Goal: Task Accomplishment & Management: Manage account settings

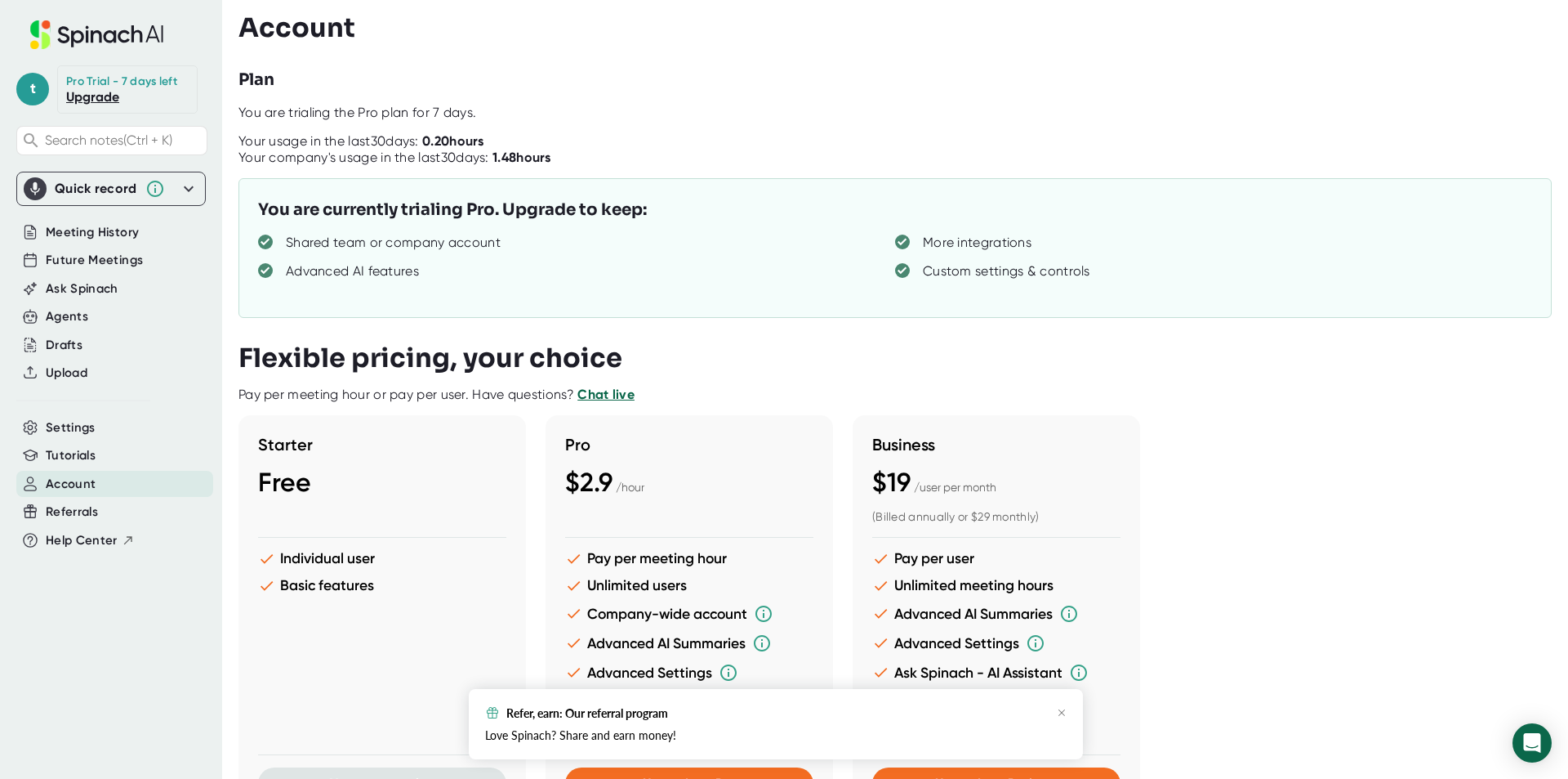
scroll to position [163, 0]
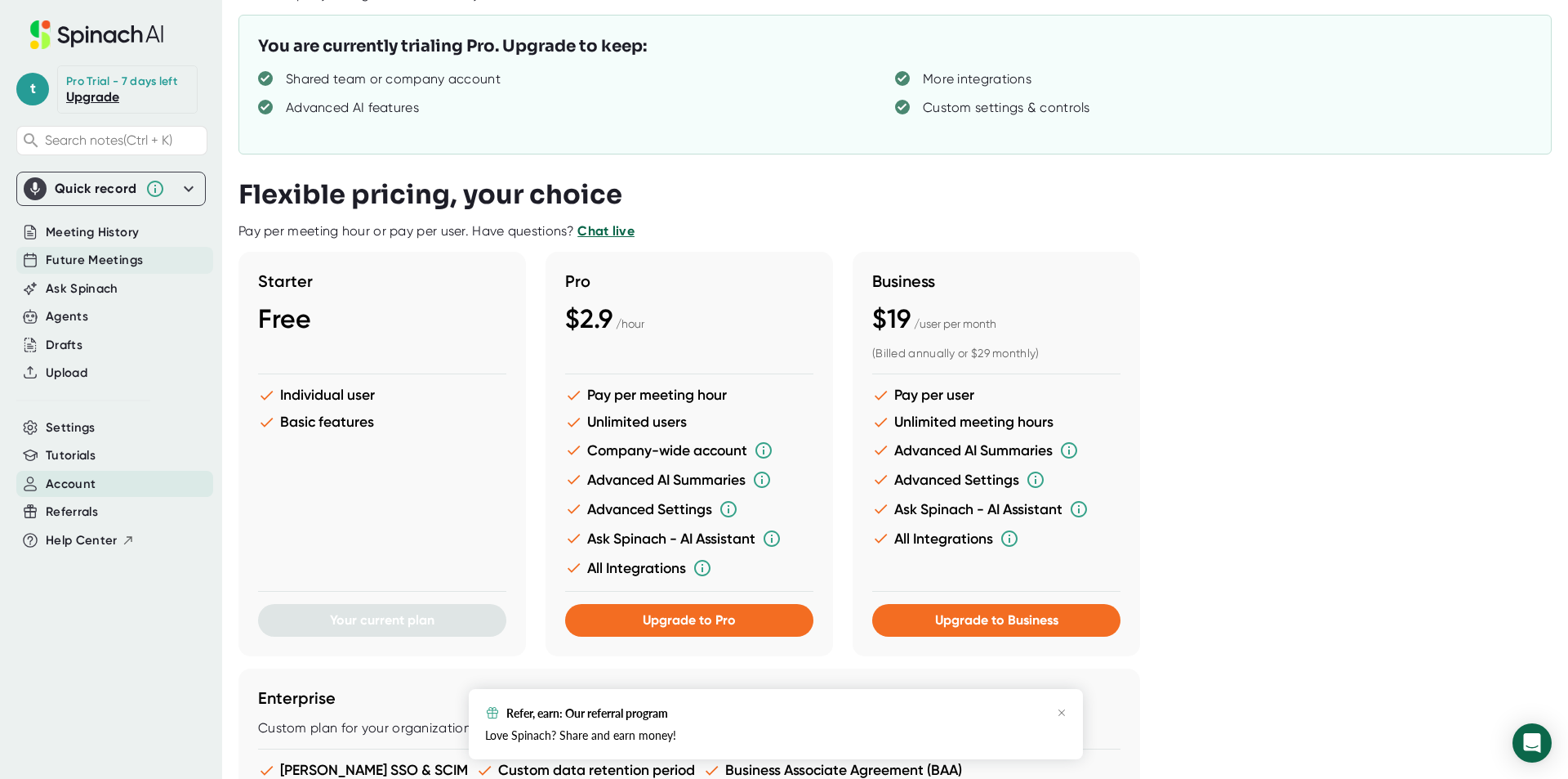
click at [113, 256] on span "Future Meetings" at bounding box center [93, 260] width 97 height 19
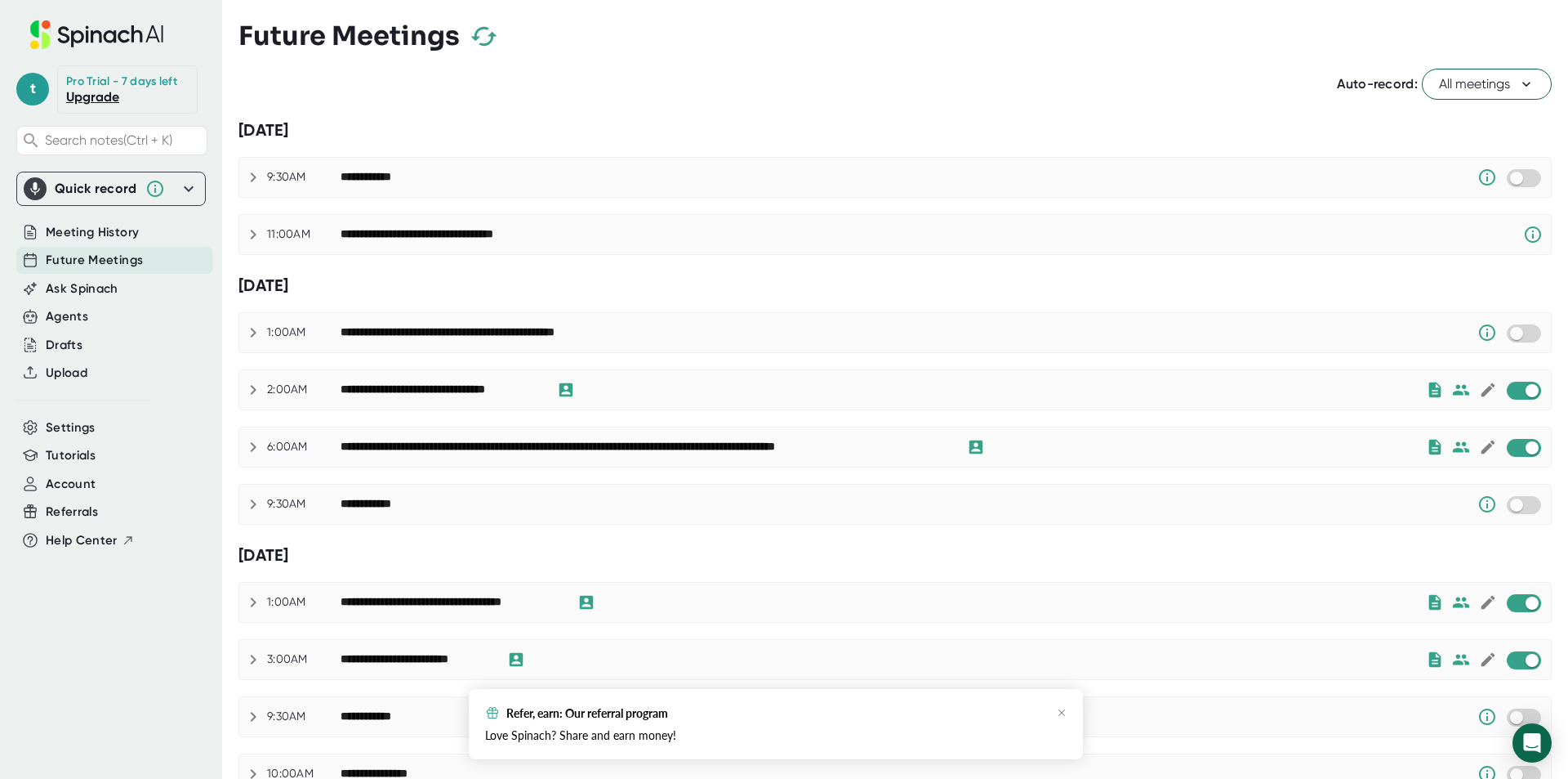
click at [1497, 88] on span "All meetings" at bounding box center [1486, 84] width 95 height 20
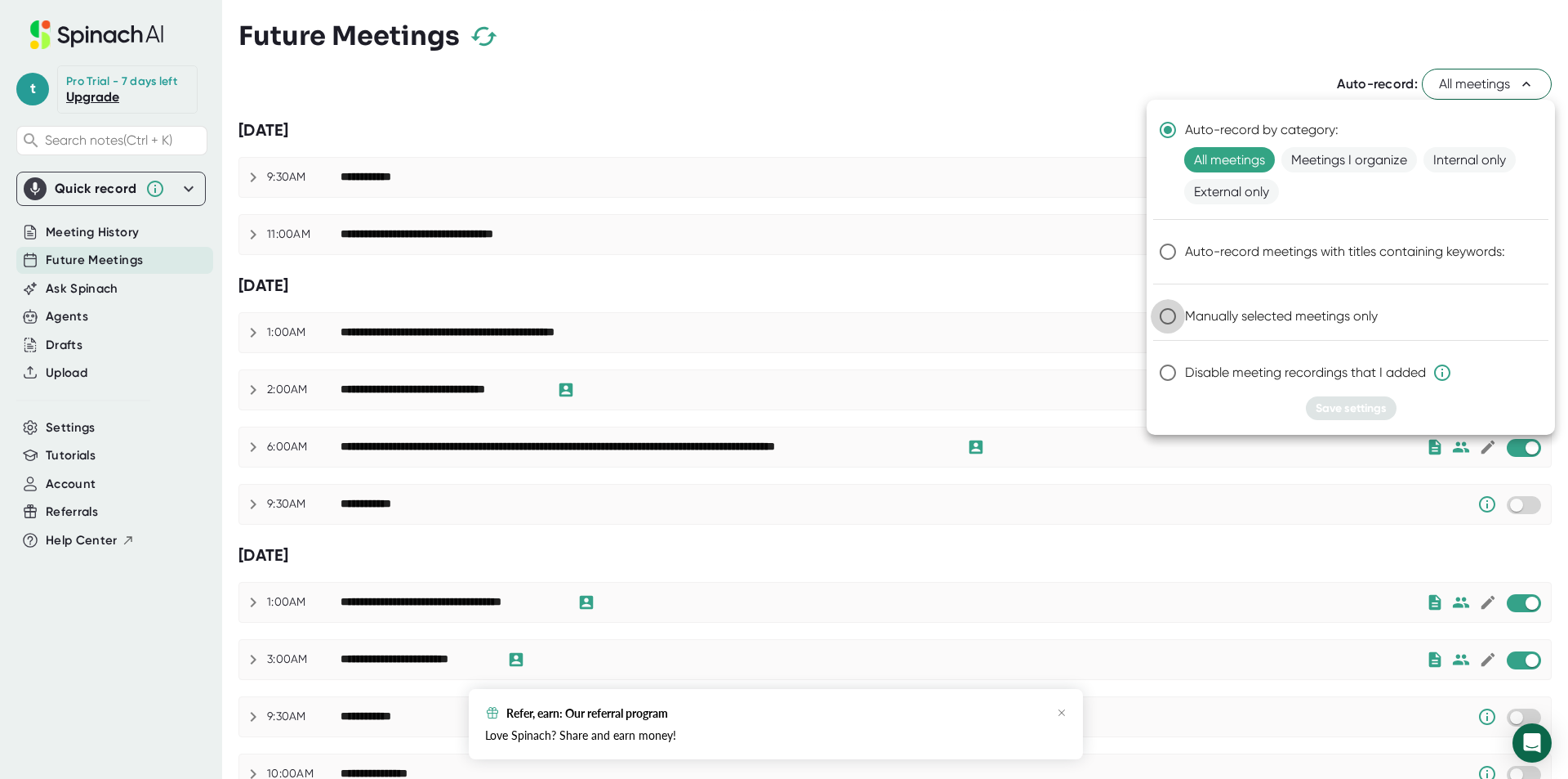
click at [1157, 314] on input "Manually selected meetings only" at bounding box center [1168, 316] width 34 height 35
radio input "true"
click at [1348, 415] on button "Save settings" at bounding box center [1351, 408] width 91 height 24
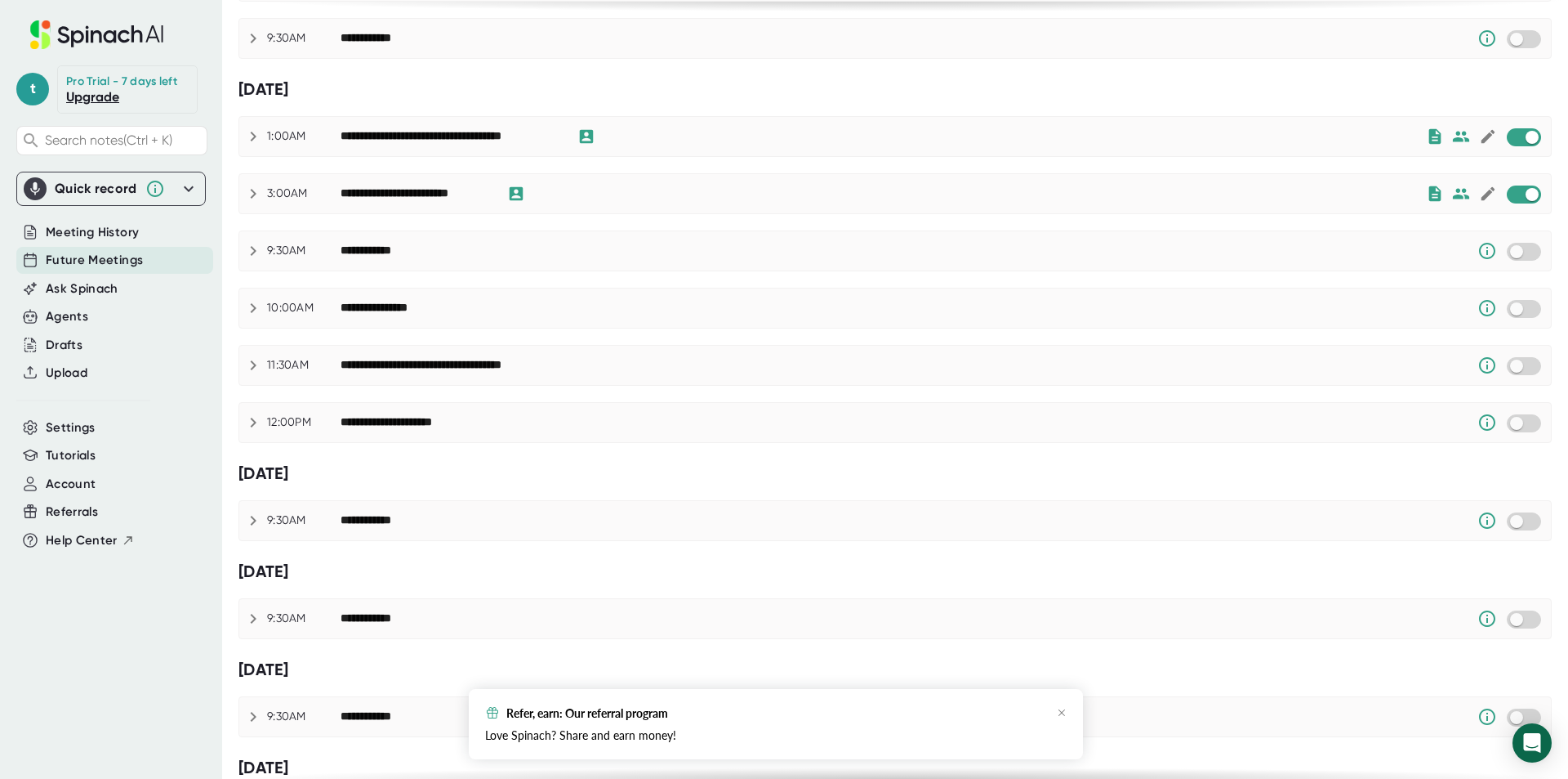
scroll to position [163, 0]
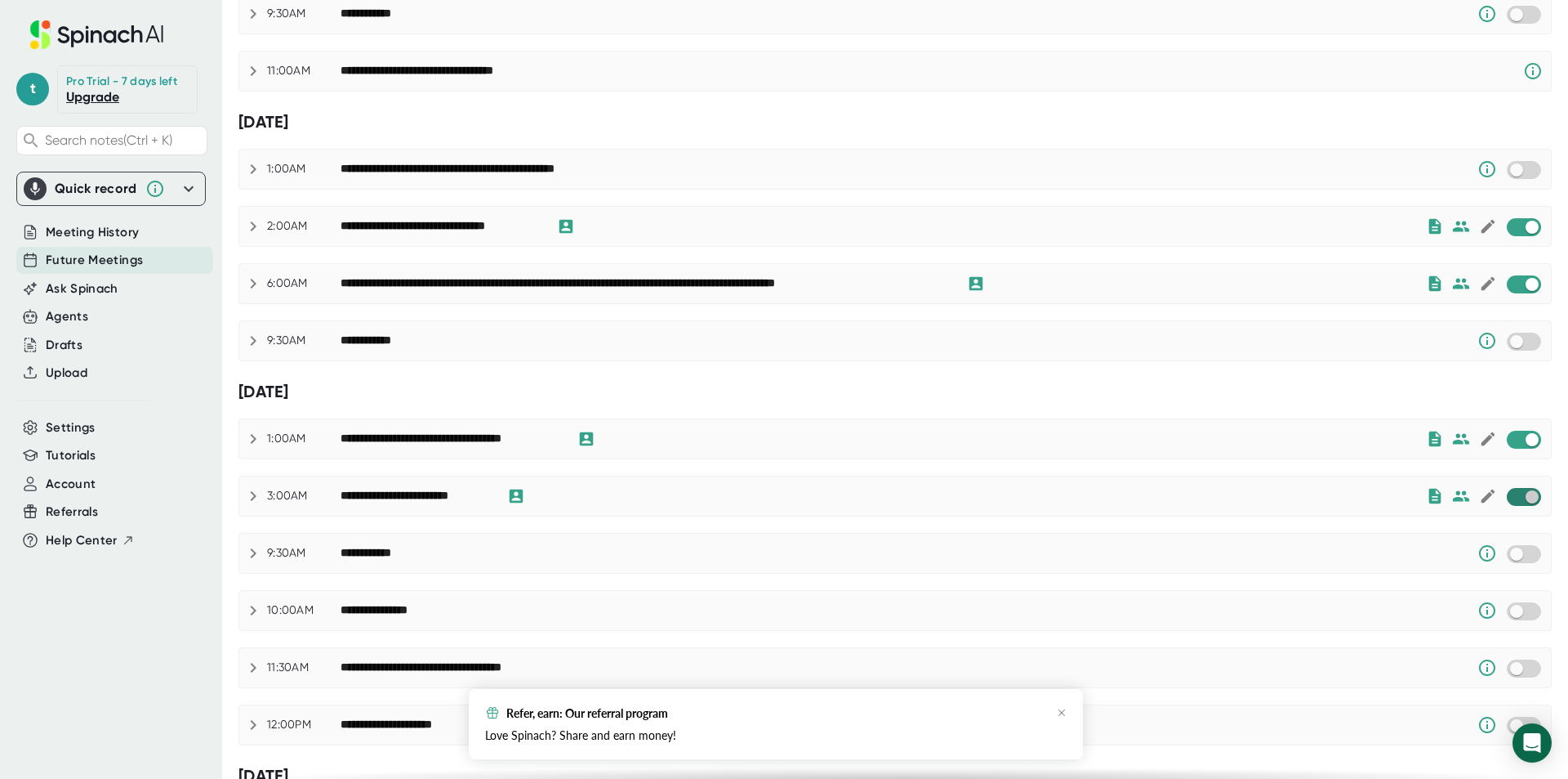
click at [1535, 493] on input "checkbox" at bounding box center [1531, 497] width 46 height 15
checkbox input "true"
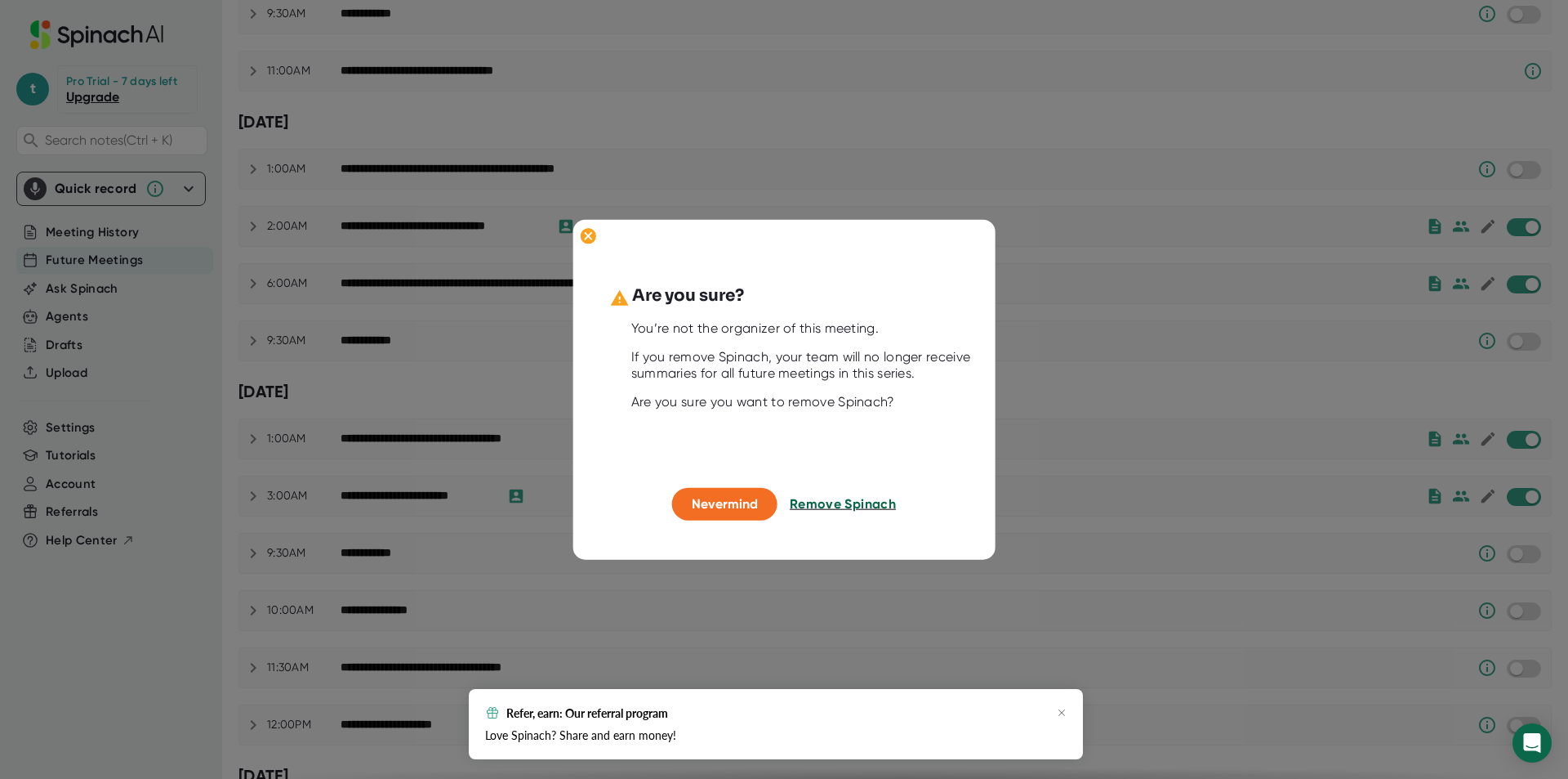
click at [842, 510] on span "Remove Spinach" at bounding box center [842, 503] width 106 height 15
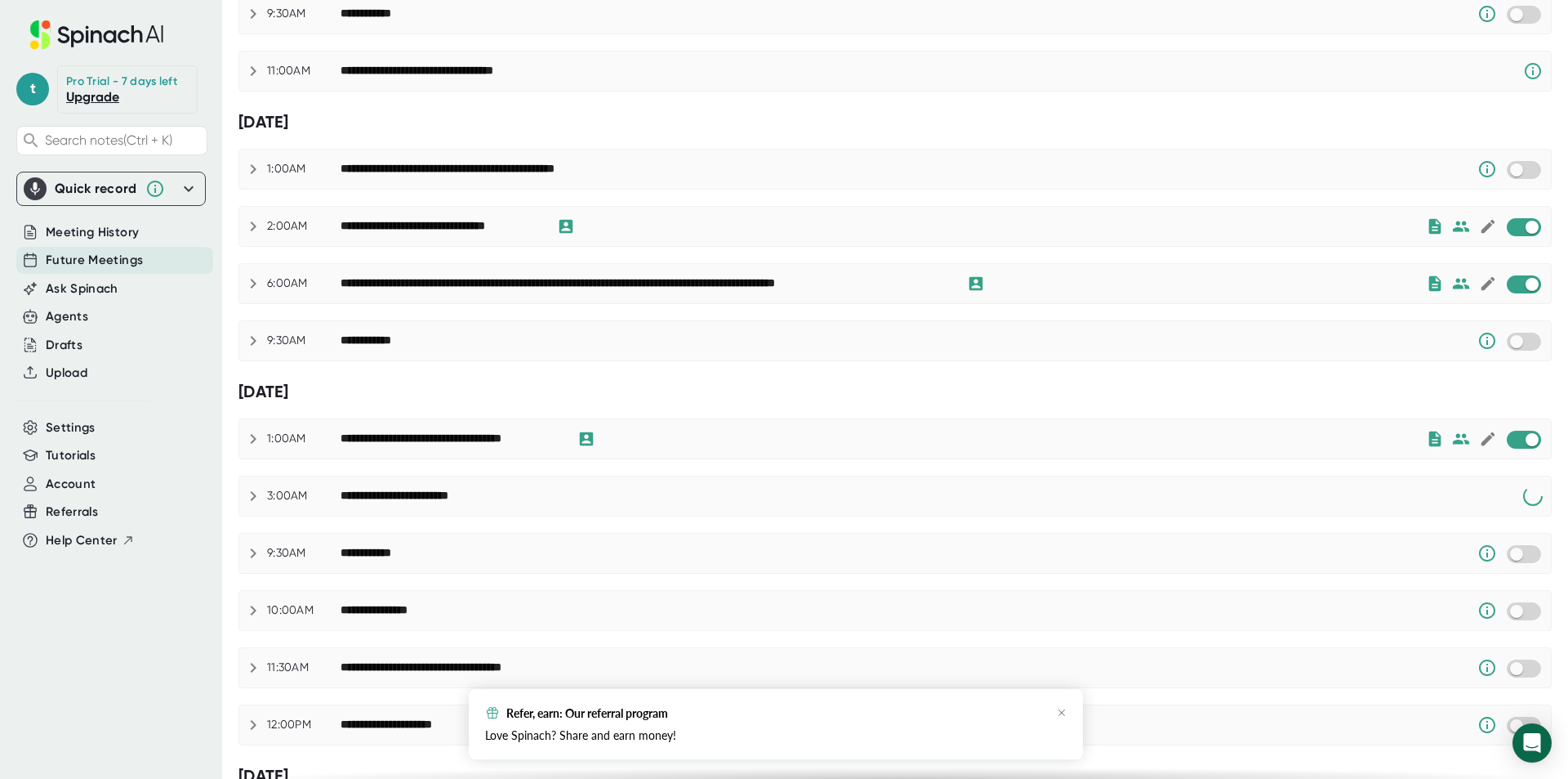
click at [1515, 449] on div "**********" at bounding box center [895, 439] width 1311 height 39
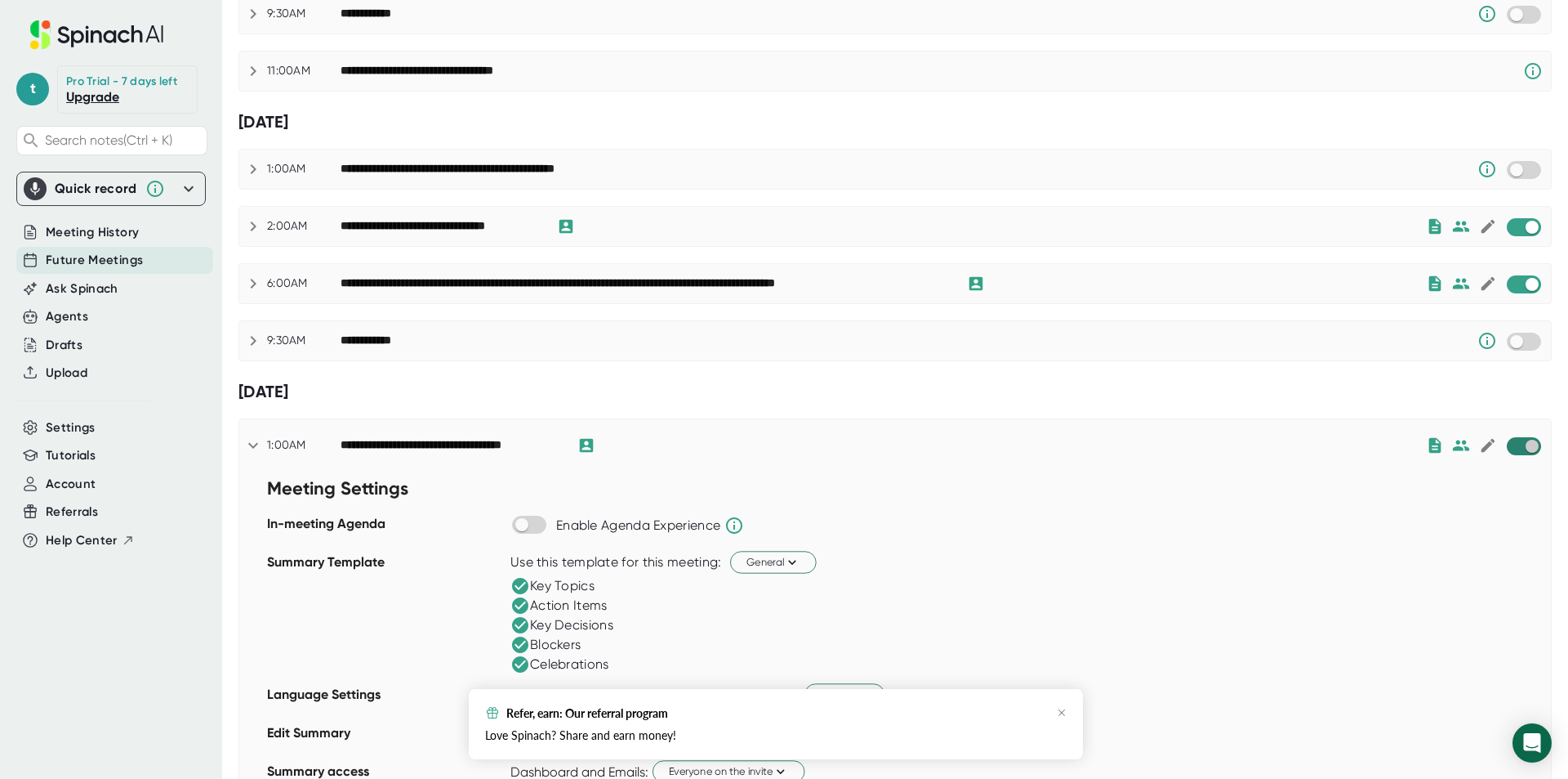
click at [1508, 444] on input "checkbox" at bounding box center [1531, 446] width 46 height 15
checkbox input "true"
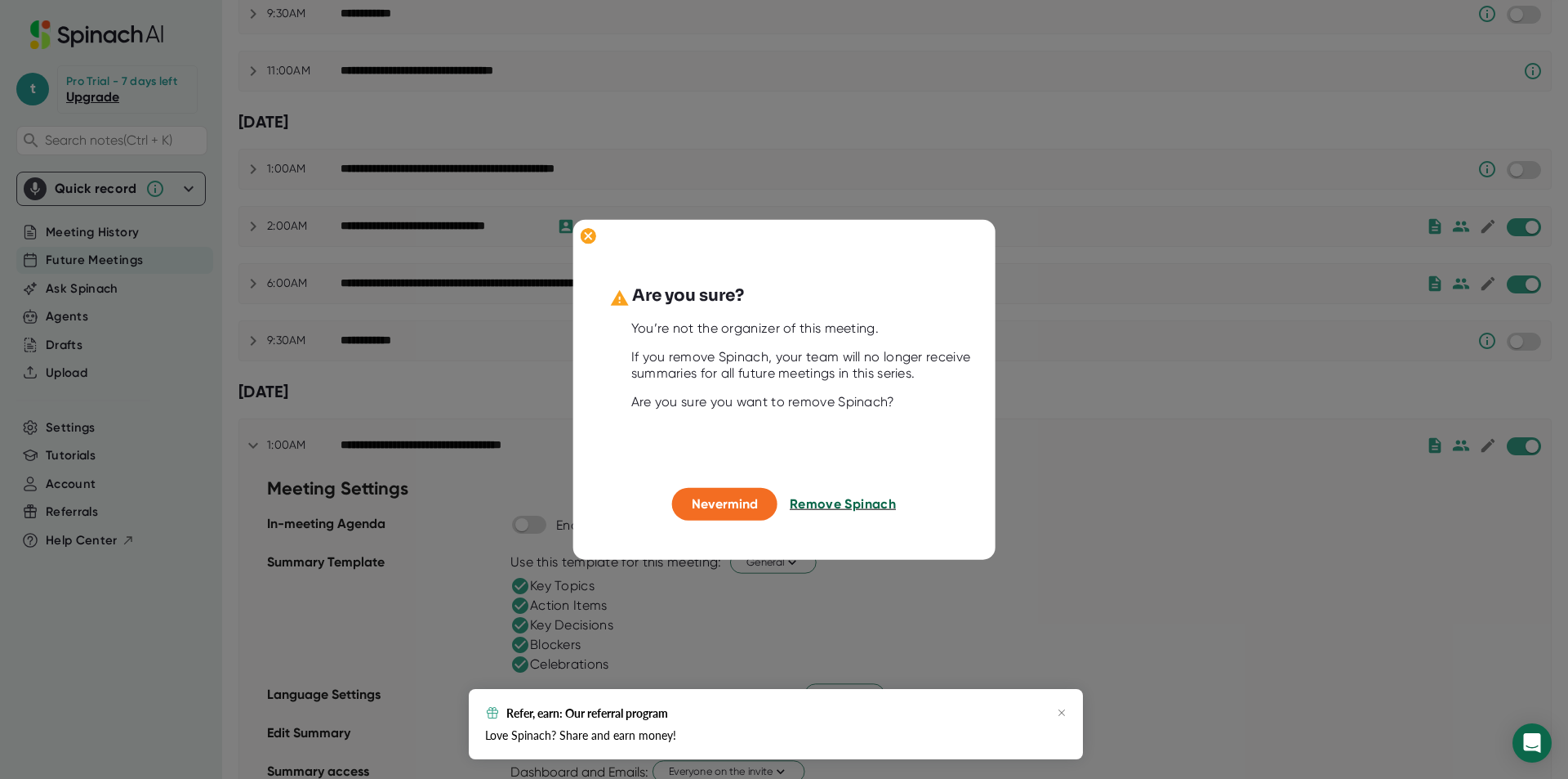
click at [822, 507] on span "Remove Spinach" at bounding box center [842, 503] width 106 height 15
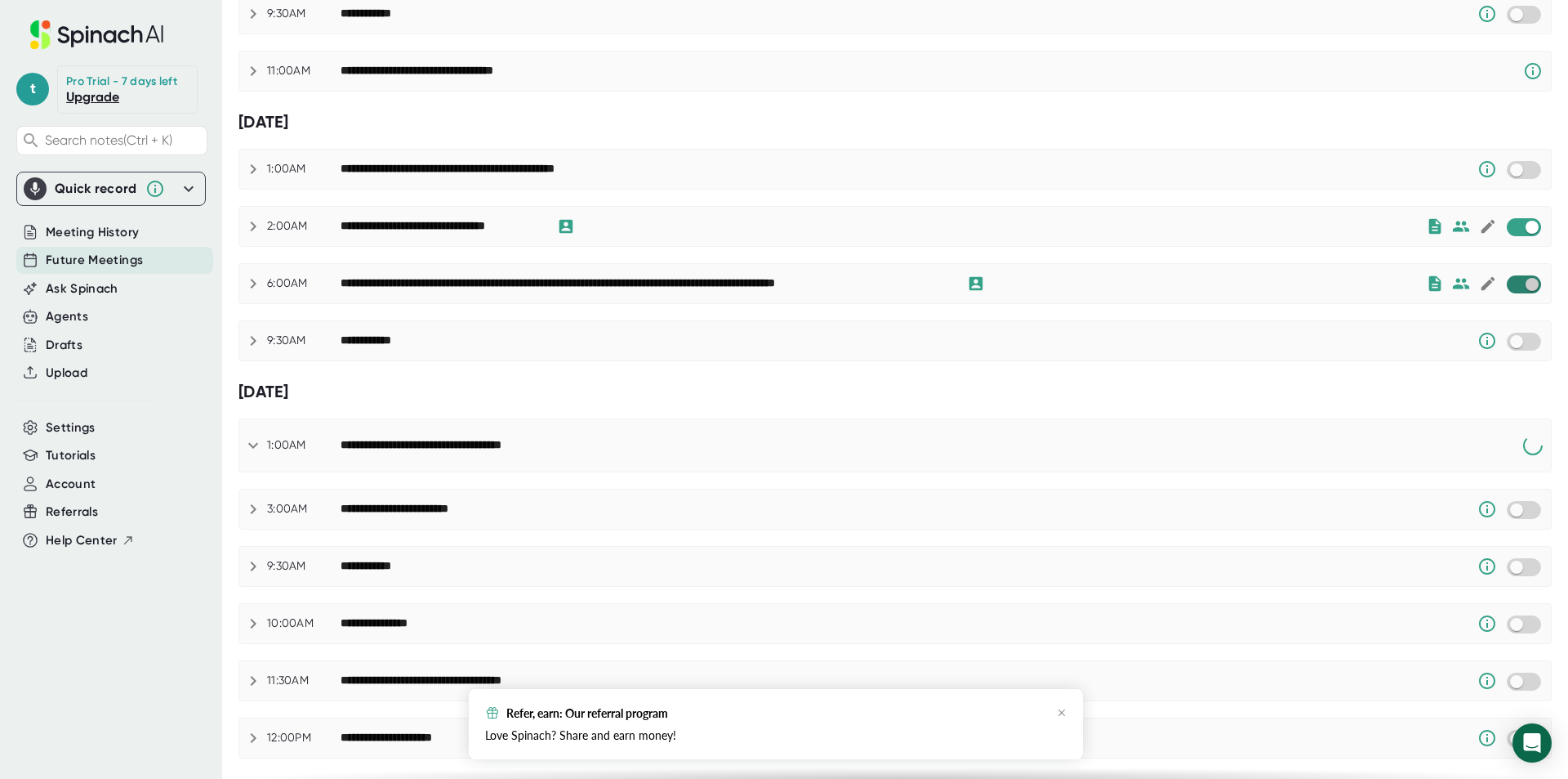
click at [1517, 284] on input "checkbox" at bounding box center [1531, 284] width 46 height 15
checkbox input "true"
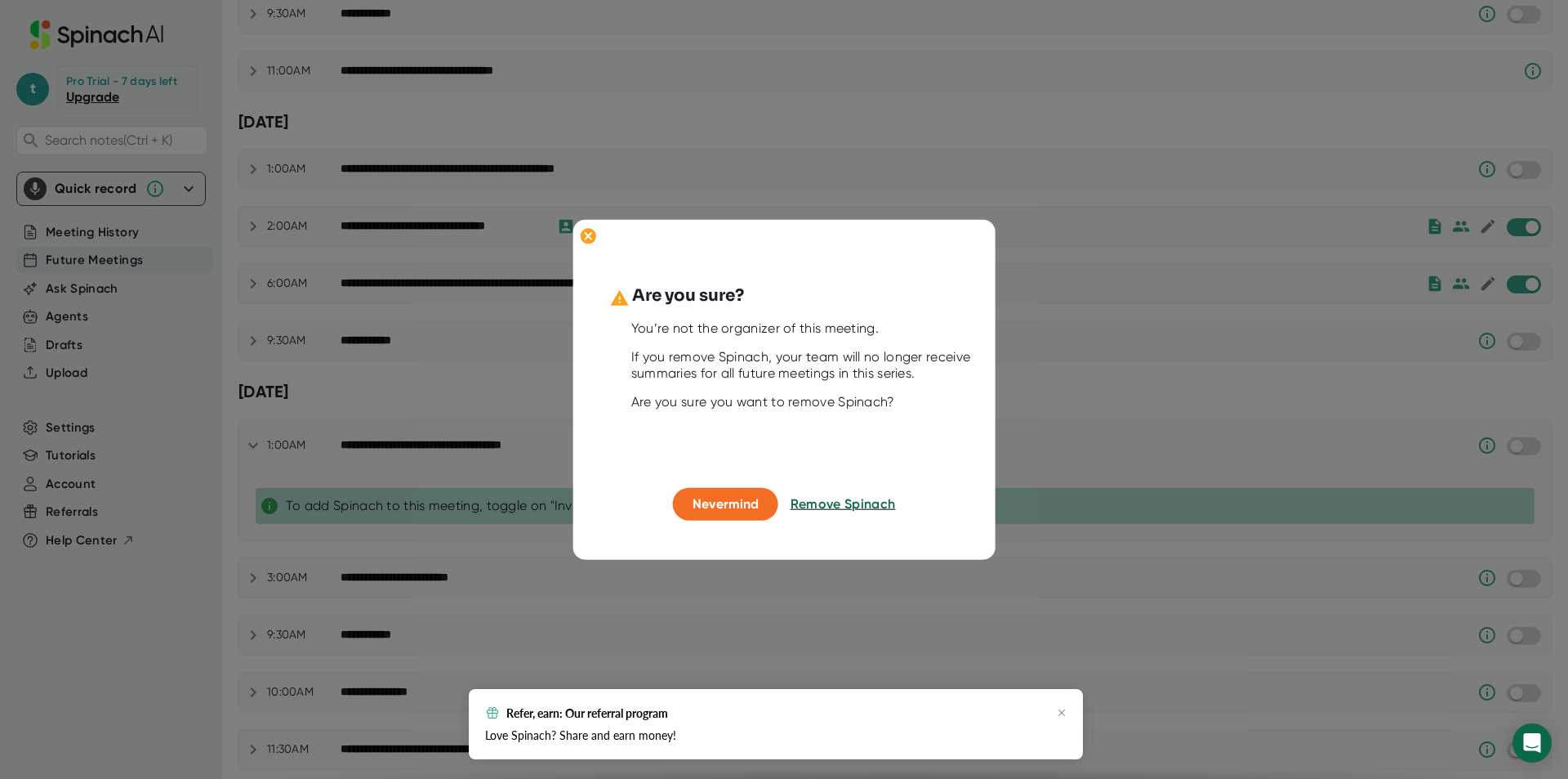
click at [830, 492] on button "Remove Spinach" at bounding box center [843, 504] width 105 height 33
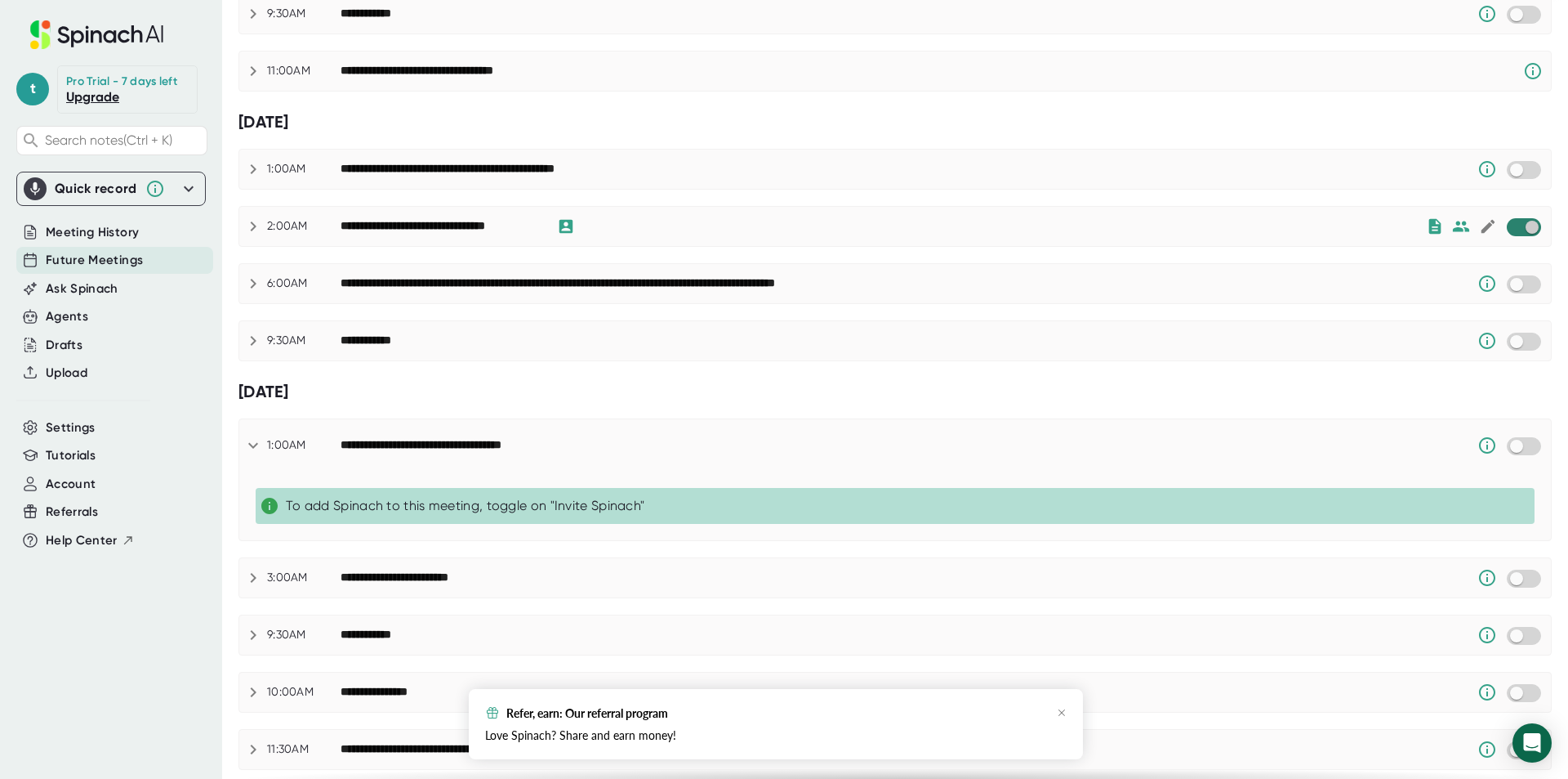
click at [1512, 224] on input "checkbox" at bounding box center [1531, 227] width 46 height 15
checkbox input "true"
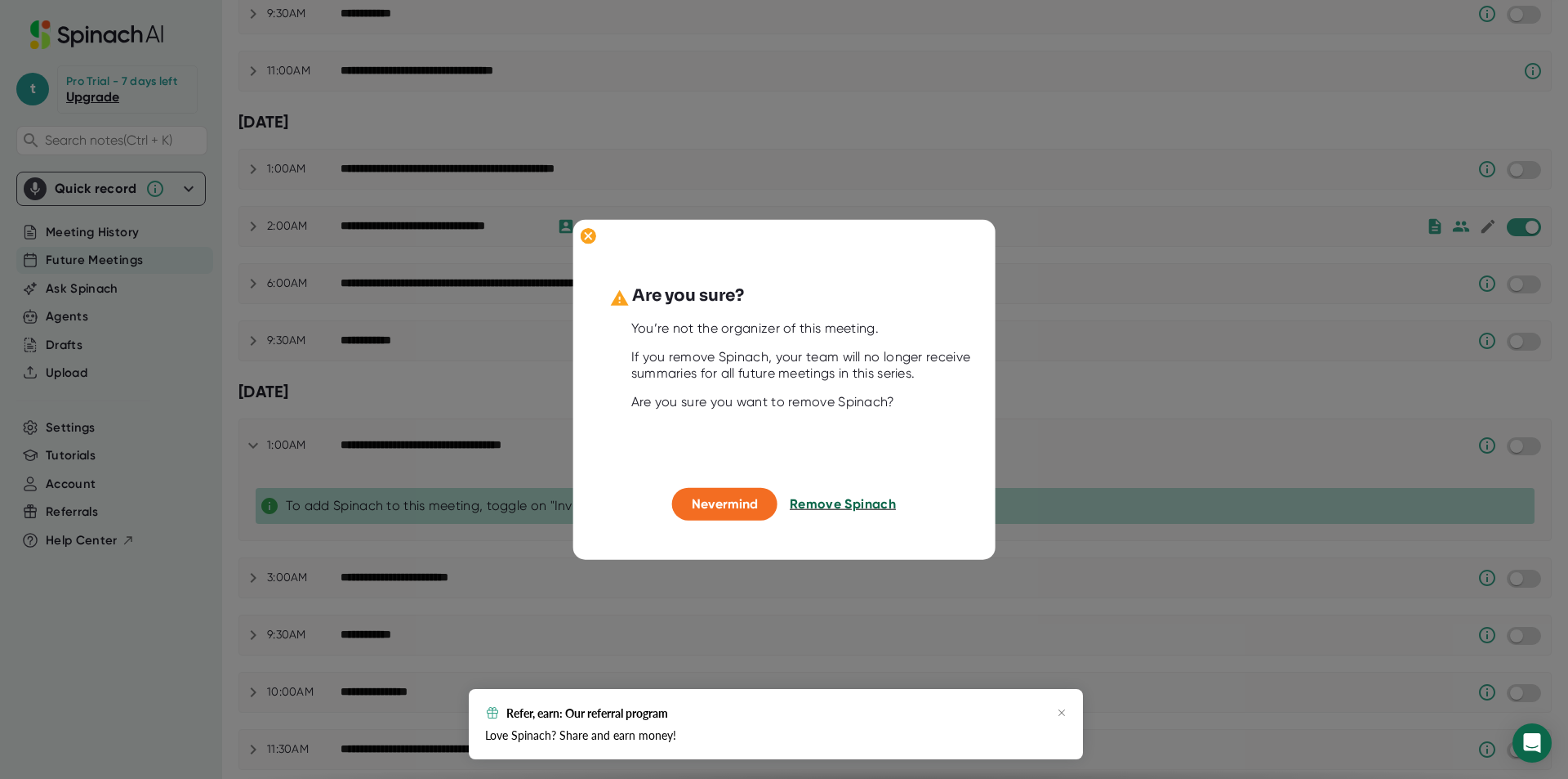
click at [858, 507] on span "Remove Spinach" at bounding box center [842, 503] width 106 height 15
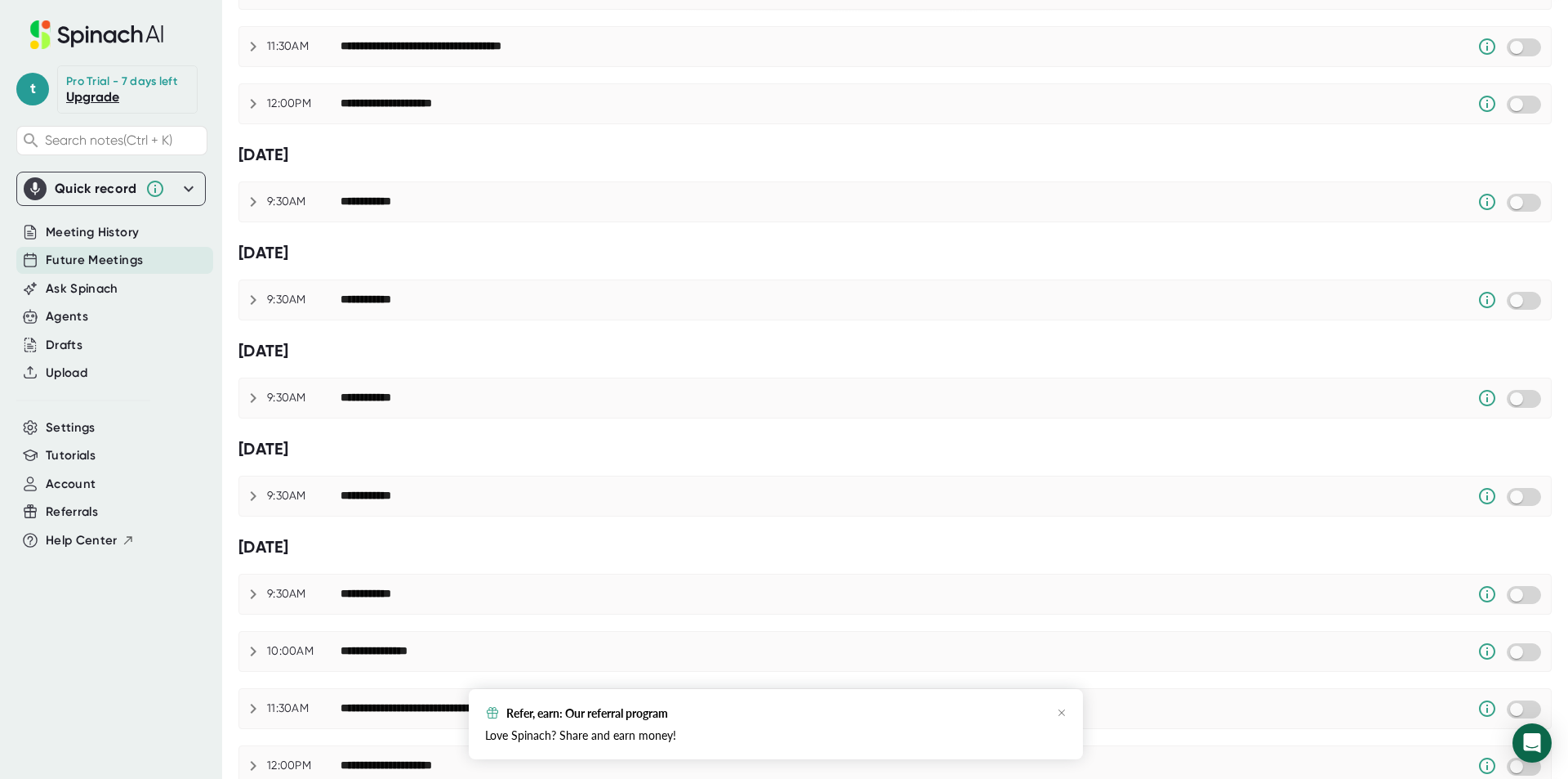
scroll to position [0, 0]
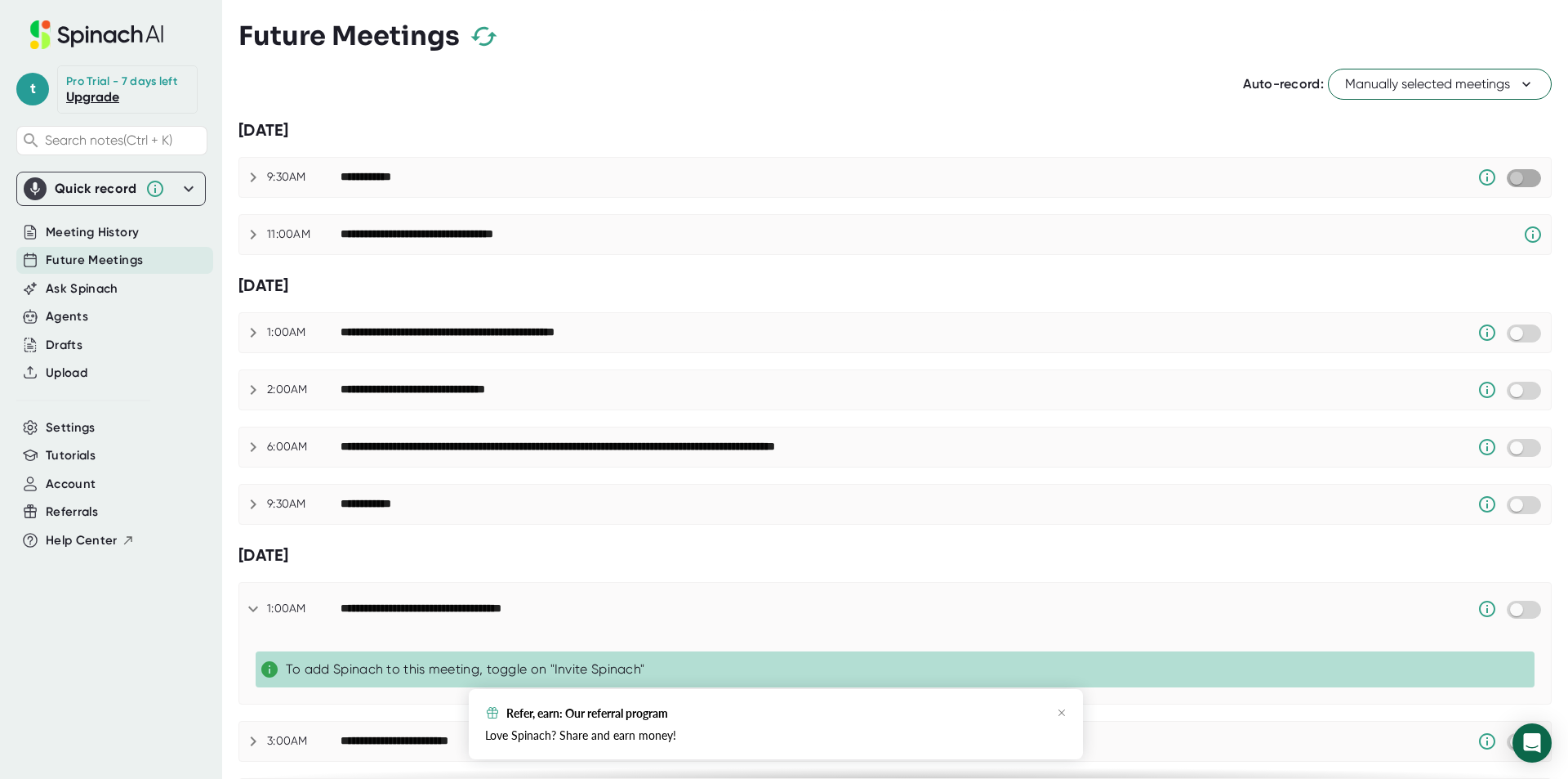
click at [1514, 183] on input "checkbox" at bounding box center [1515, 178] width 46 height 15
click at [1519, 183] on input "checkbox" at bounding box center [1531, 178] width 46 height 15
checkbox input "true"
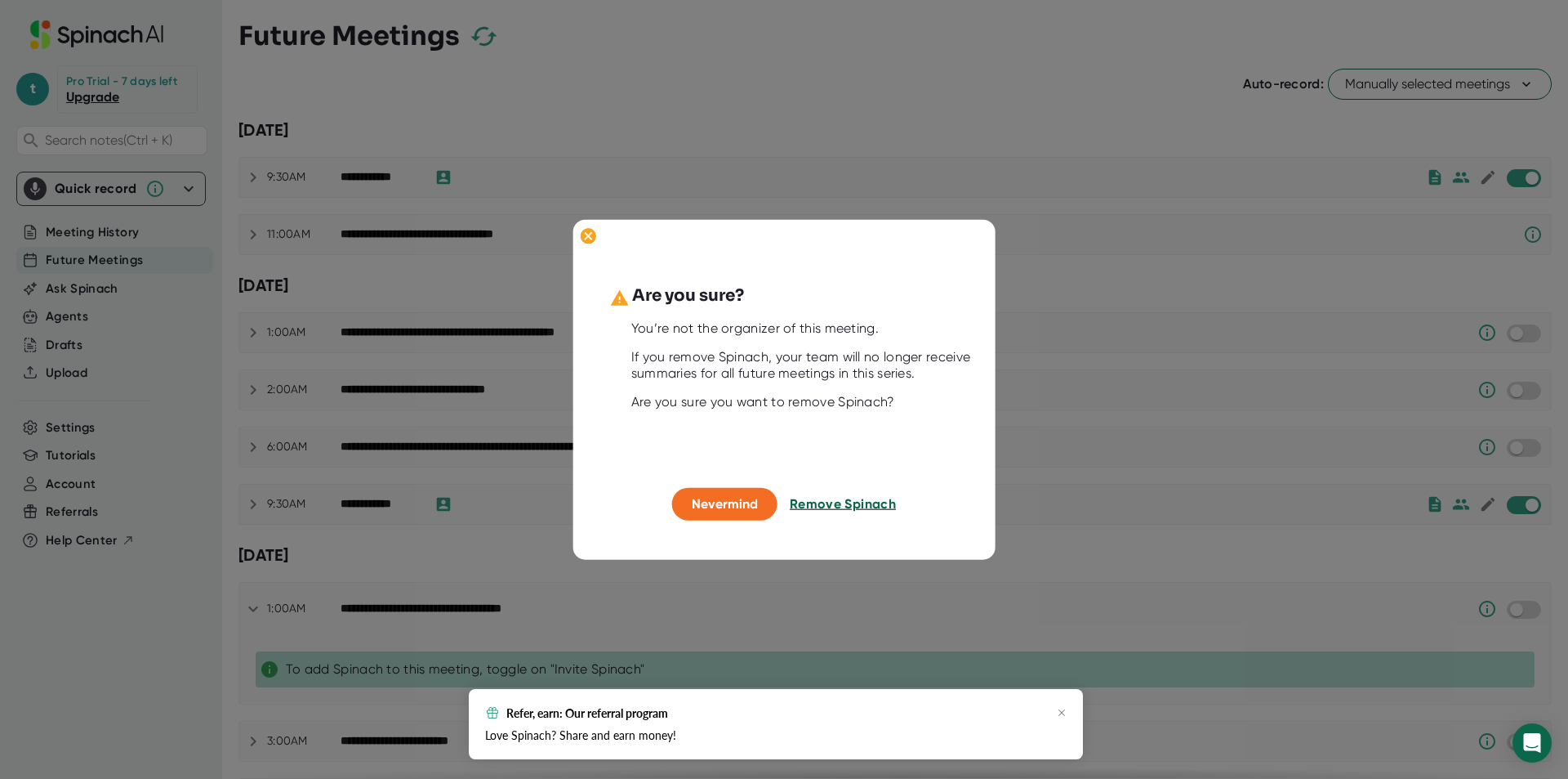
click at [852, 502] on span "Remove Spinach" at bounding box center [842, 503] width 106 height 15
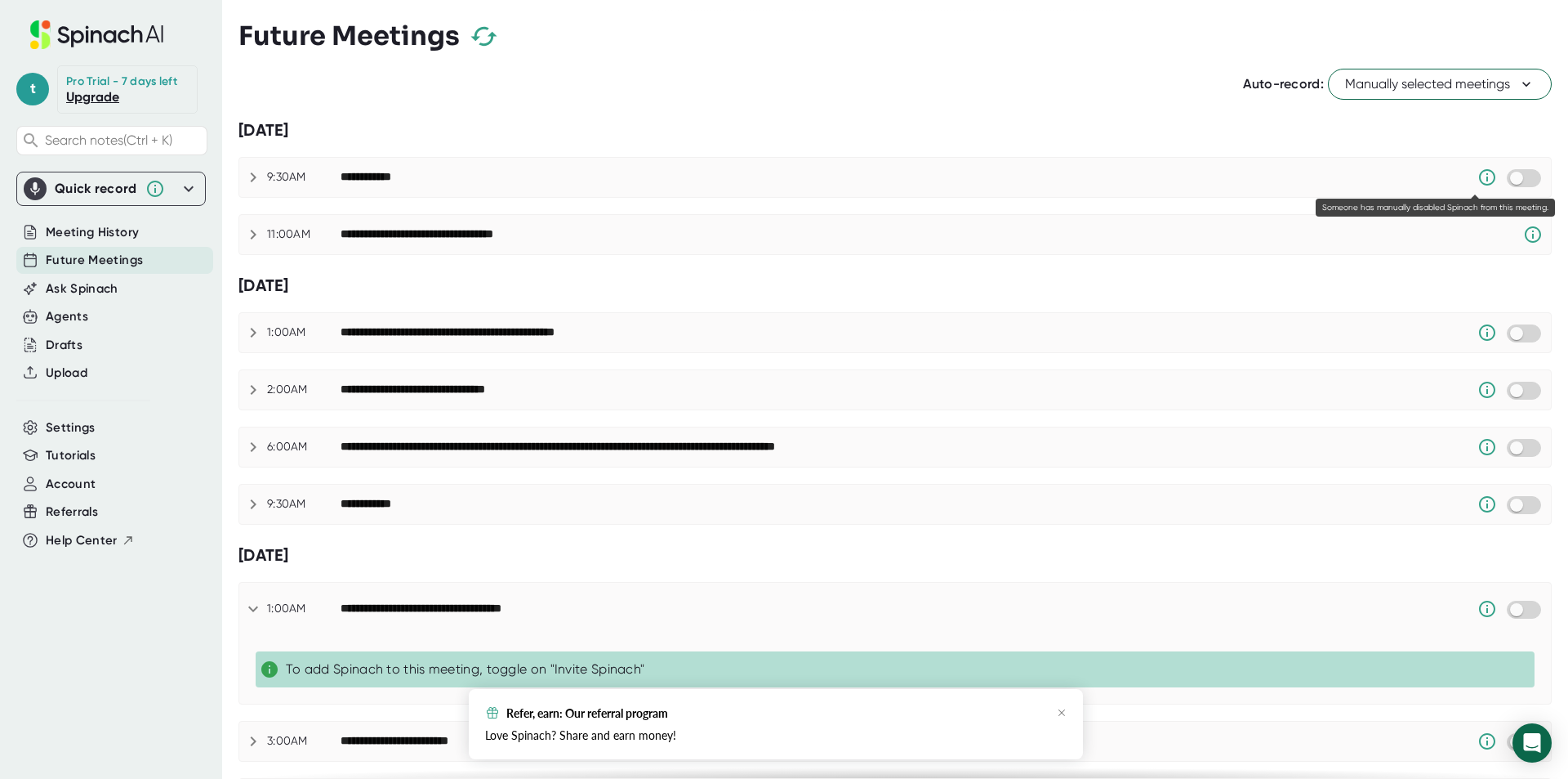
click at [1479, 181] on icon at bounding box center [1487, 177] width 16 height 16
